Goal: Task Accomplishment & Management: Manage account settings

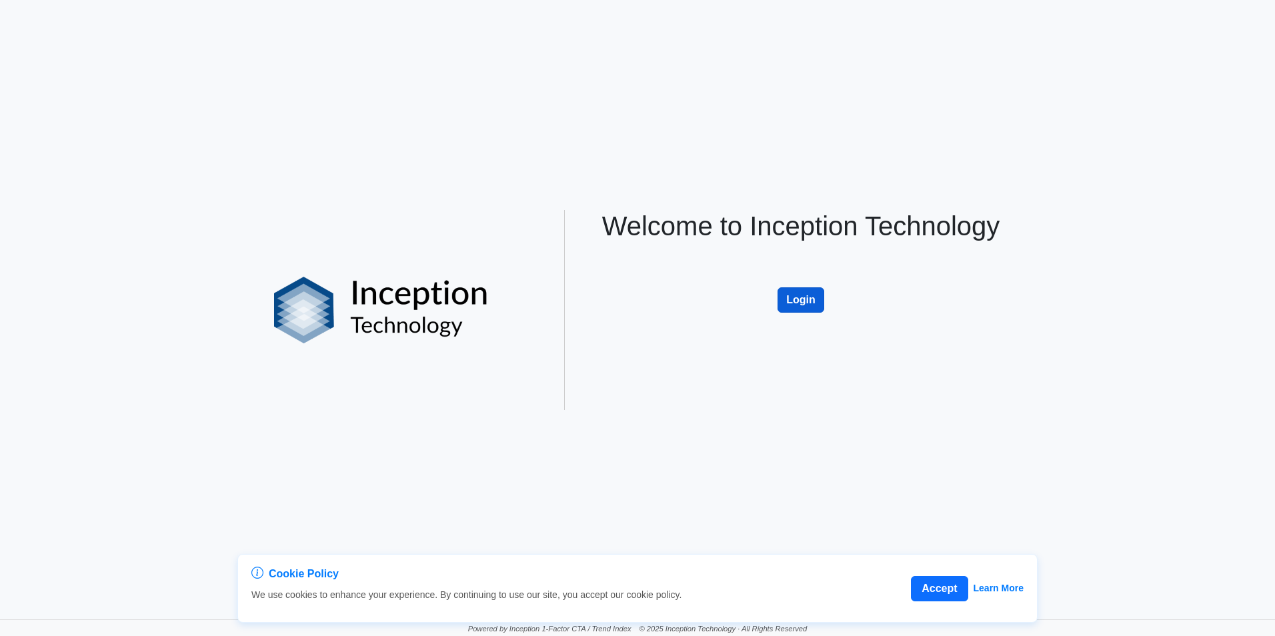
click at [802, 299] on button "Login" at bounding box center [801, 300] width 47 height 25
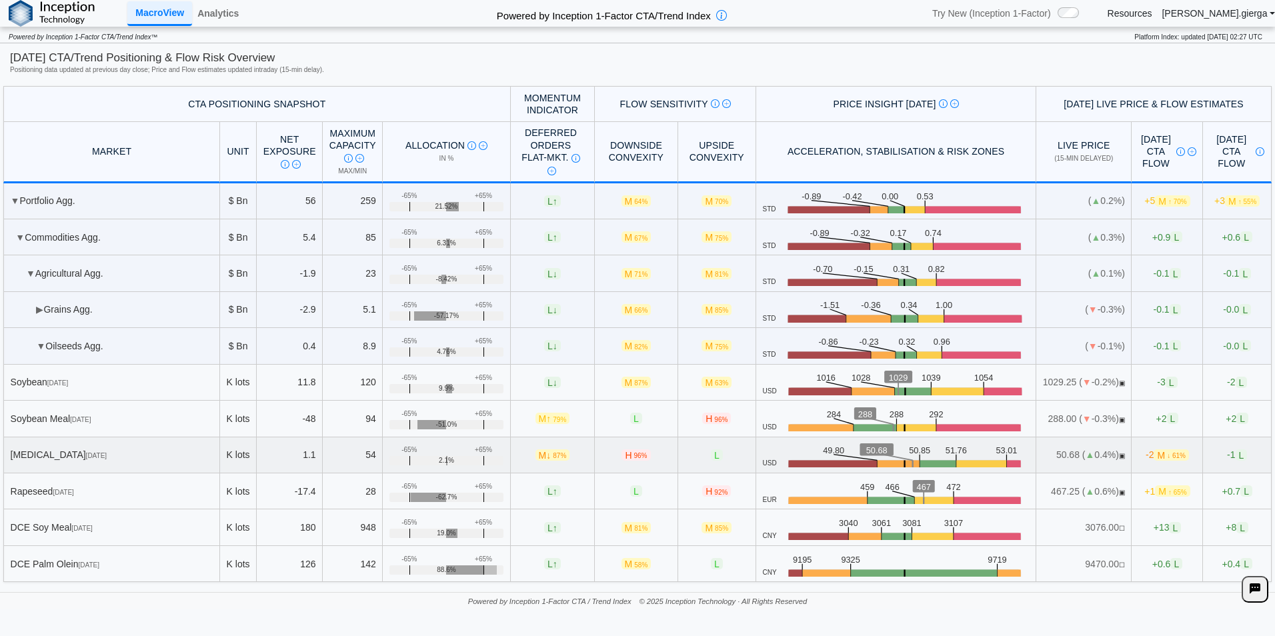
scroll to position [153, 0]
